Goal: Find specific page/section

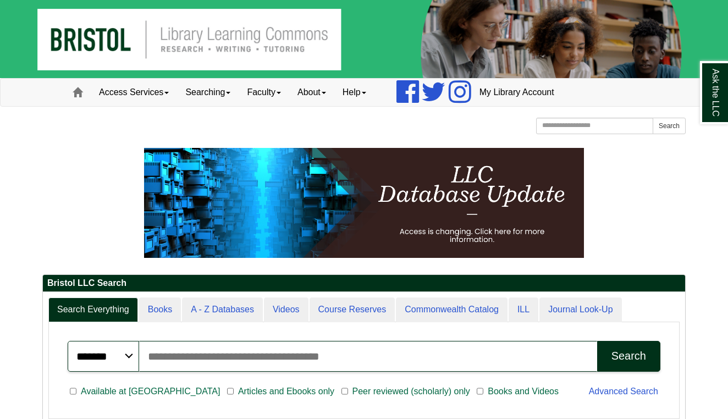
click at [613, 208] on p at bounding box center [363, 203] width 643 height 110
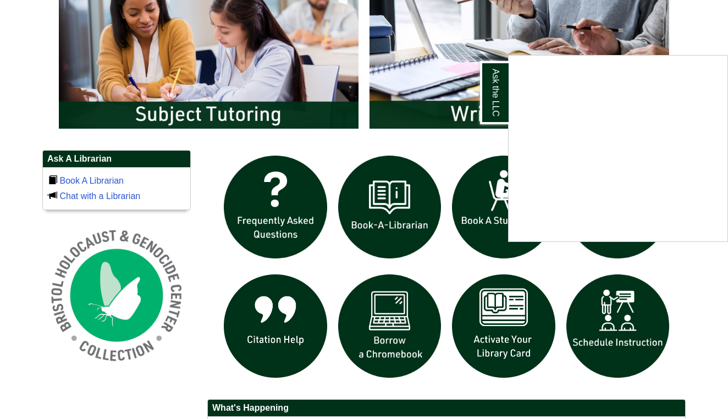
scroll to position [625, 0]
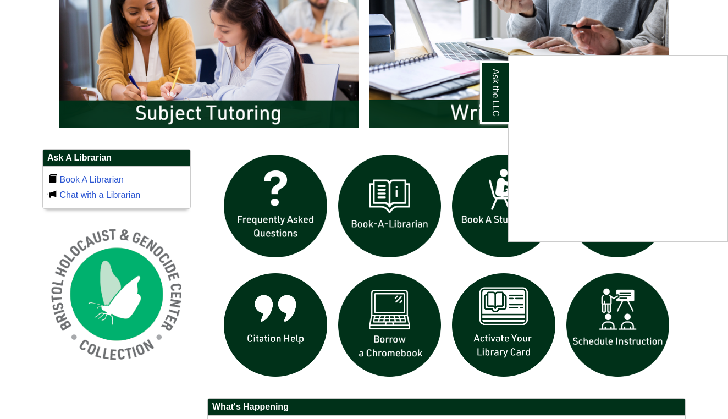
click at [456, 158] on div "Ask the LLC" at bounding box center [364, 209] width 728 height 419
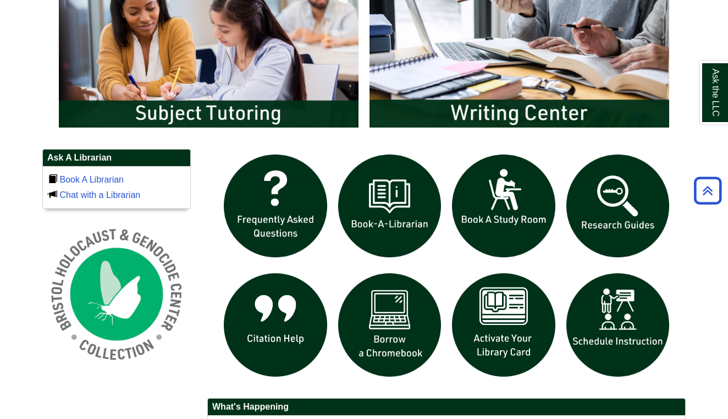
click at [710, 334] on body "Skip to Main Content Toggle navigation Home Access Services Access Services Pol…" at bounding box center [364, 60] width 728 height 1371
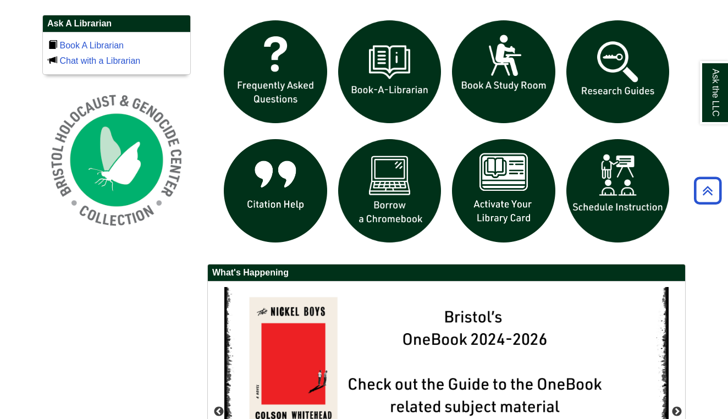
scroll to position [760, 0]
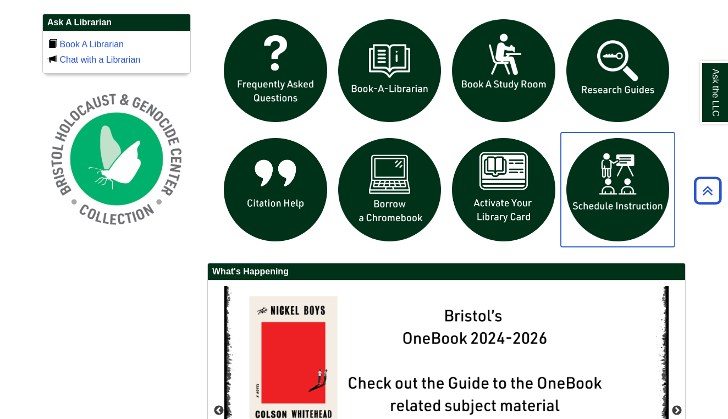
click at [611, 215] on img "slideshow" at bounding box center [618, 190] width 114 height 114
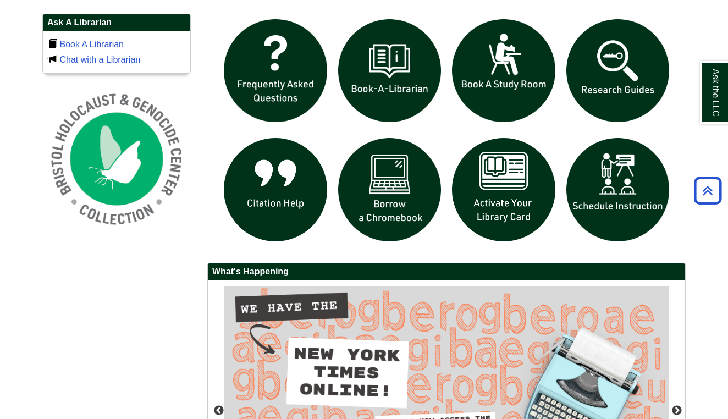
drag, startPoint x: 152, startPoint y: 316, endPoint x: 154, endPoint y: 300, distance: 16.1
click at [152, 315] on div "Ask A Librarian Book A Librarian Chat with a Librarian" at bounding box center [364, 296] width 660 height 564
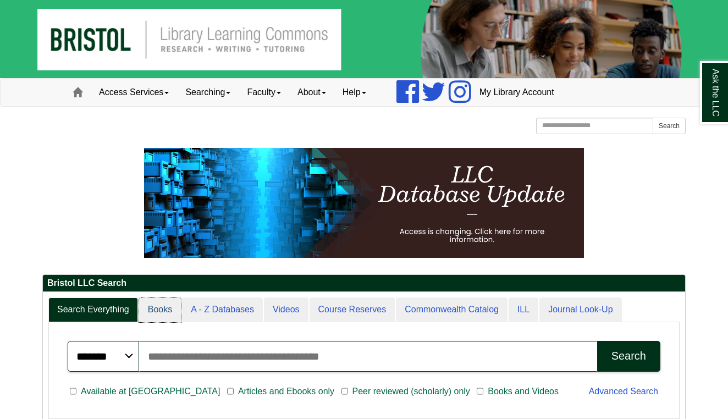
scroll to position [133, 642]
click at [634, 184] on p at bounding box center [363, 203] width 643 height 110
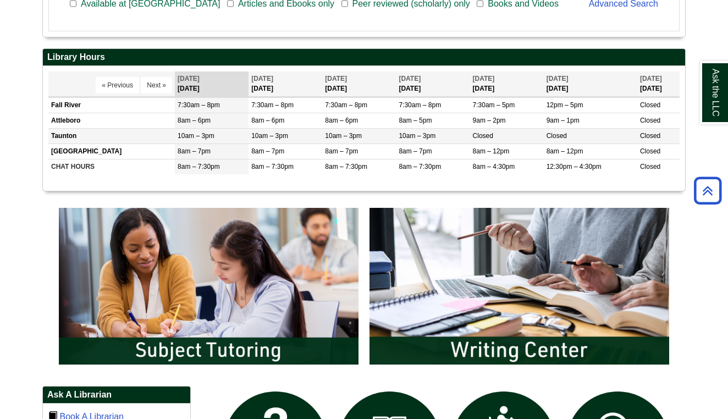
scroll to position [426, 0]
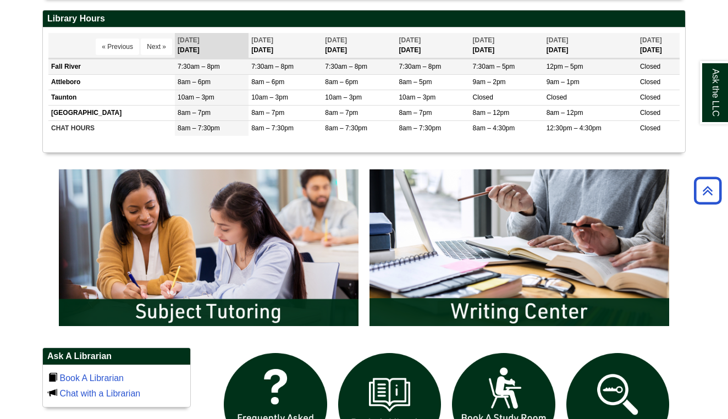
click at [407, 63] on span "7:30am – 8pm" at bounding box center [420, 67] width 42 height 8
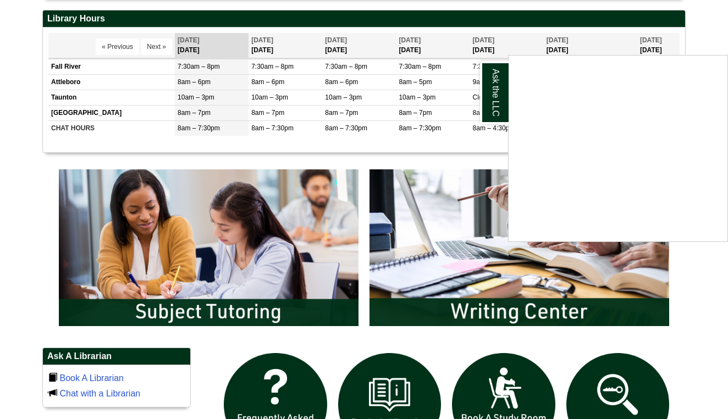
click at [67, 65] on div "Ask the LLC" at bounding box center [364, 209] width 728 height 419
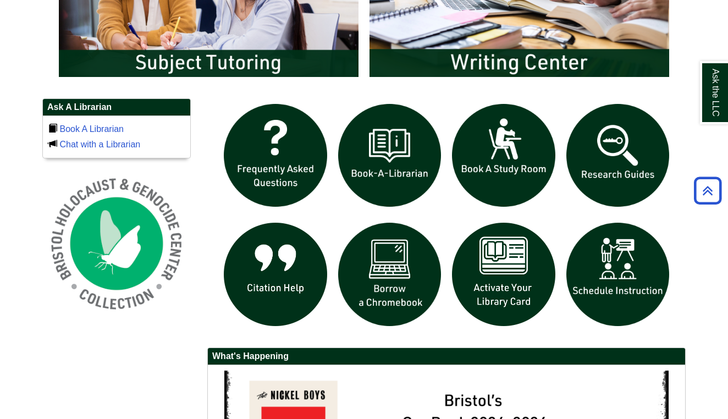
scroll to position [691, 0]
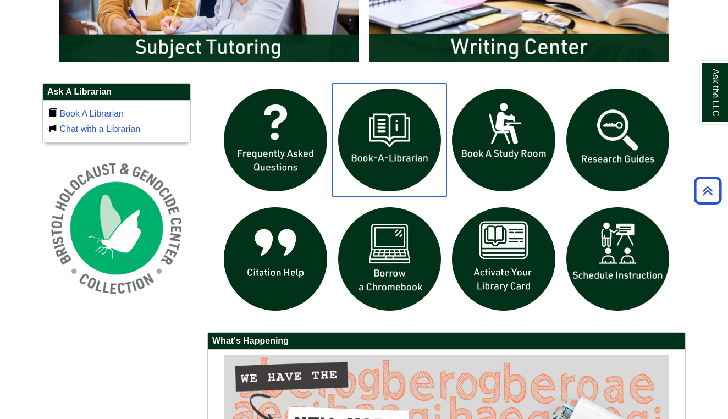
click at [388, 125] on img "slideshow" at bounding box center [390, 140] width 114 height 114
